Goal: Task Accomplishment & Management: Use online tool/utility

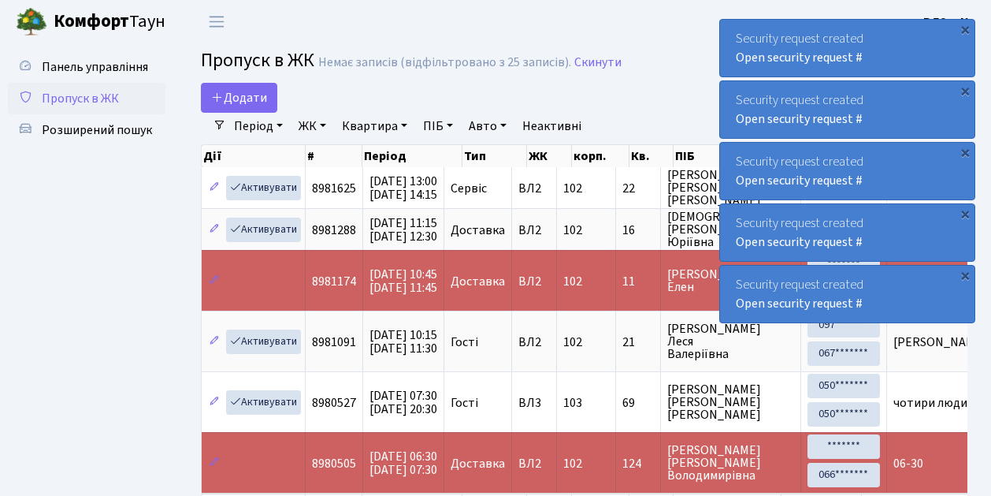
select select "25"
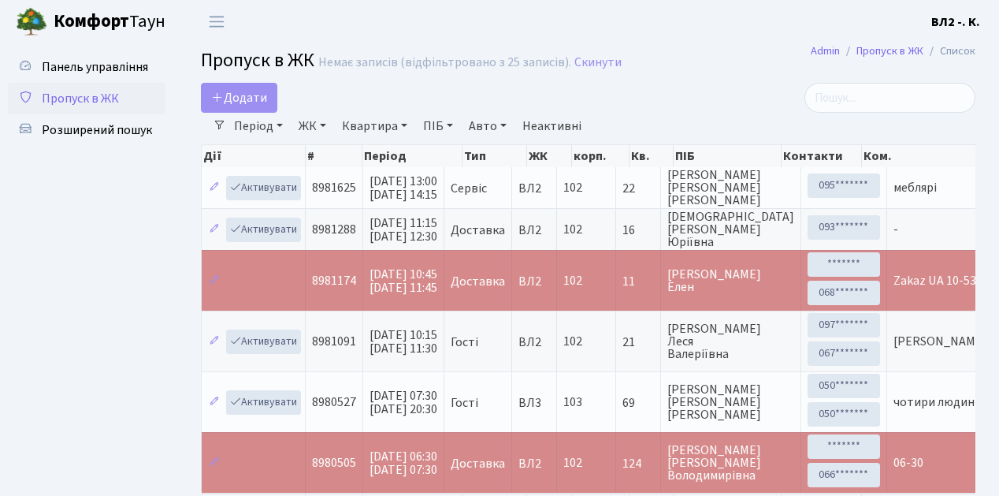
select select "25"
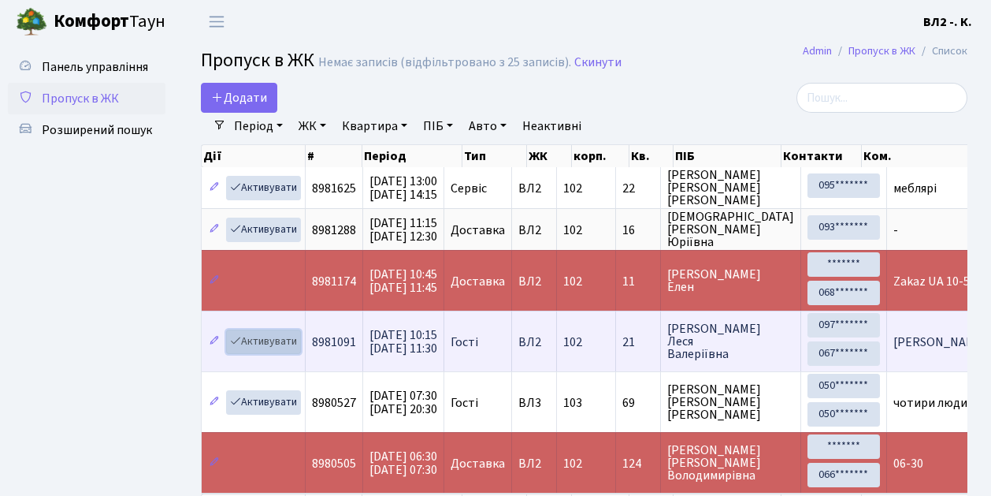
click at [291, 345] on link "Активувати" at bounding box center [263, 341] width 75 height 24
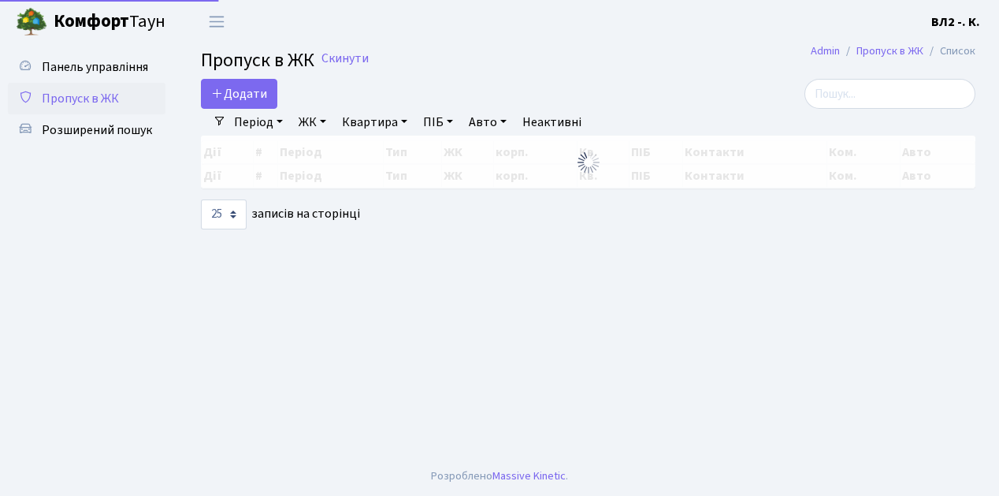
select select "25"
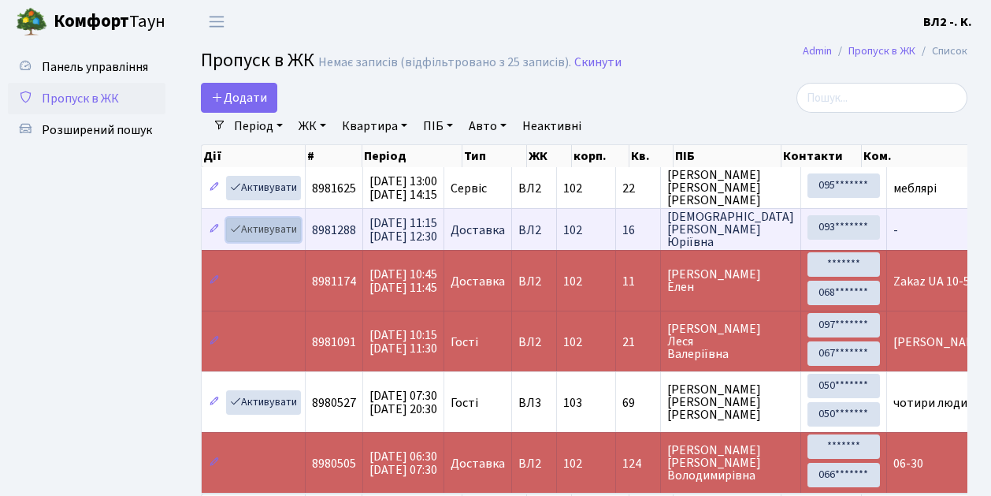
click at [295, 235] on link "Активувати" at bounding box center [263, 229] width 75 height 24
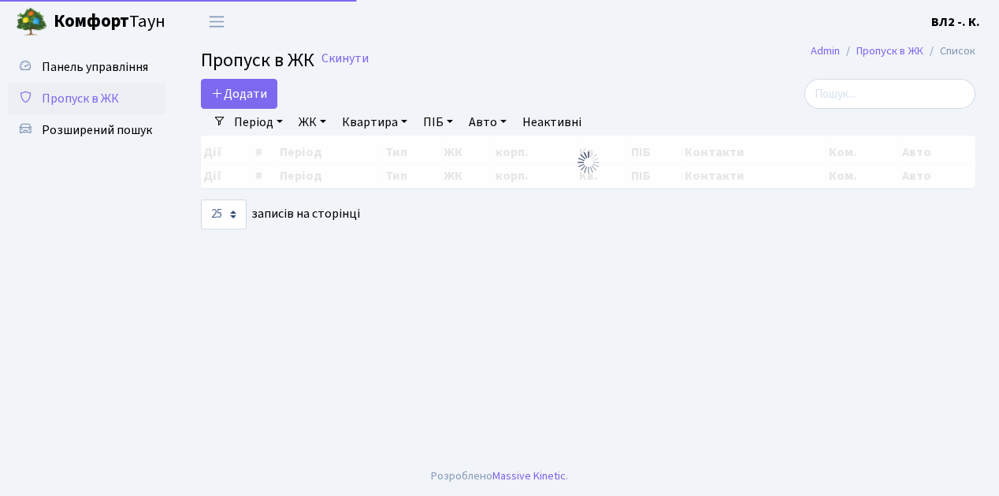
select select "25"
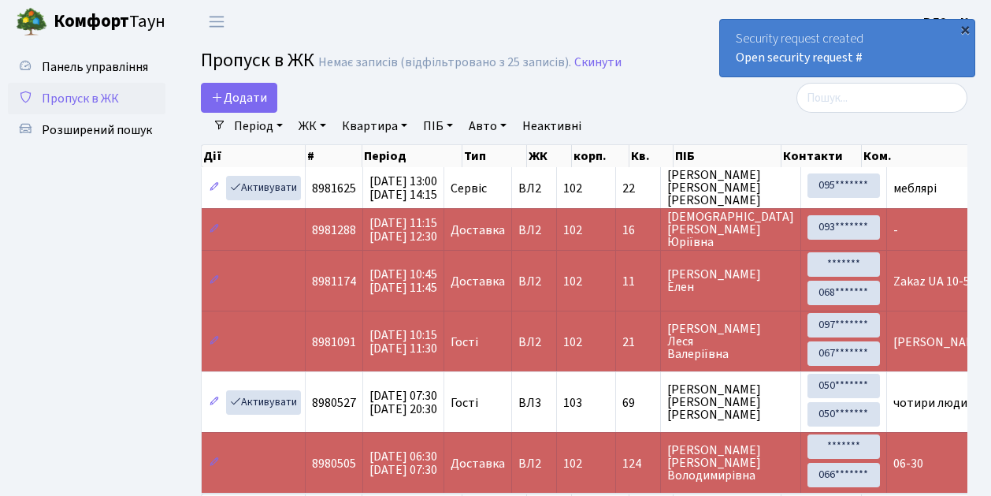
click at [963, 30] on div "×" at bounding box center [965, 29] width 16 height 16
